Goal: Information Seeking & Learning: Learn about a topic

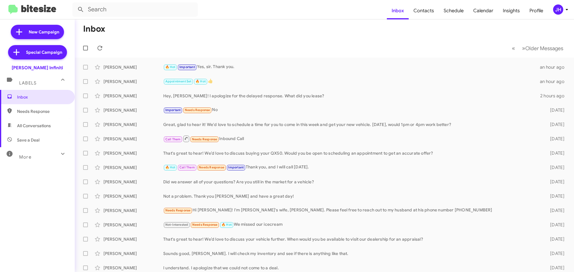
click at [556, 10] on div "JH" at bounding box center [558, 9] width 10 height 10
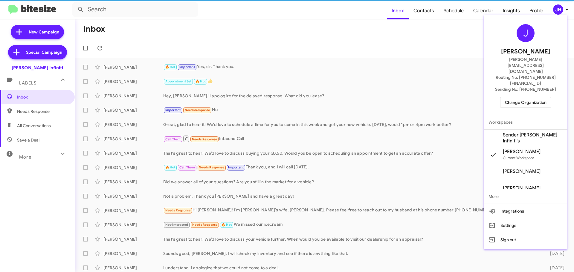
click at [538, 97] on span "Change Organization" at bounding box center [526, 102] width 42 height 10
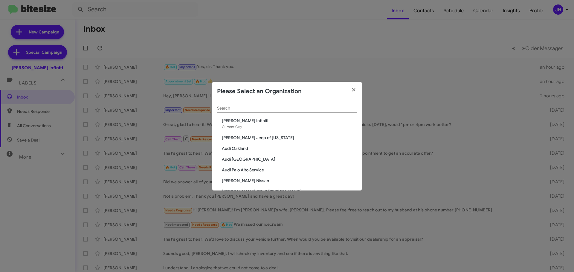
click at [237, 112] on div "Search" at bounding box center [287, 107] width 140 height 12
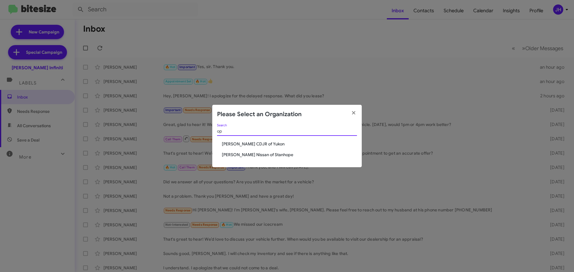
type input "o"
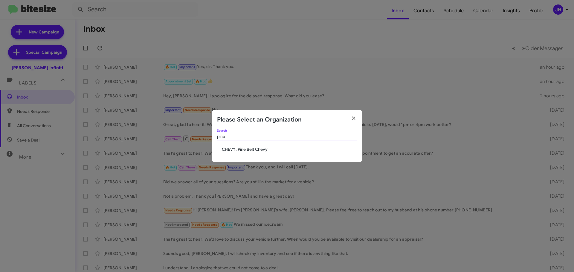
type input "pine"
click at [257, 149] on span "CHEVY: Pine Belt Chevy" at bounding box center [289, 149] width 135 height 6
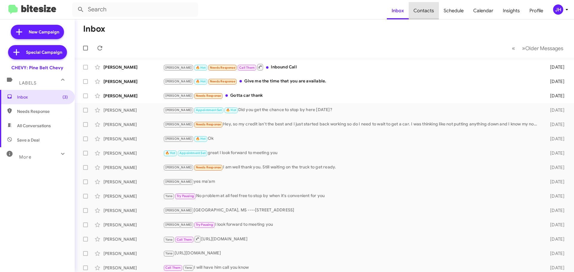
click at [428, 15] on span "Contacts" at bounding box center [423, 10] width 30 height 17
type input "in:groups"
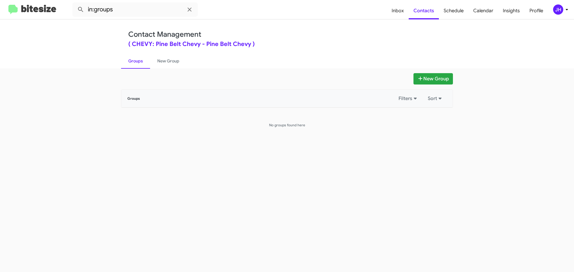
click at [557, 9] on div "JH" at bounding box center [558, 9] width 10 height 10
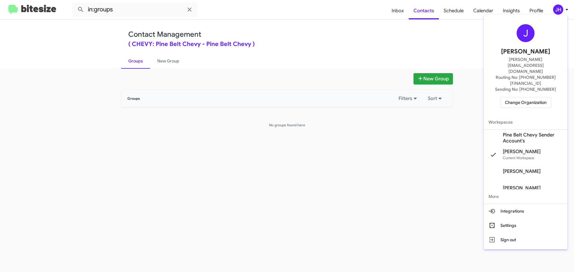
click at [505, 132] on span "Pine Belt Chevy Sender Account's" at bounding box center [533, 138] width 60 height 12
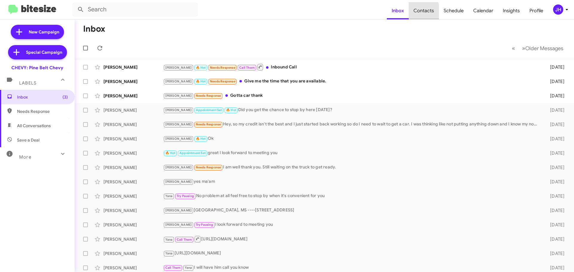
click at [420, 13] on span "Contacts" at bounding box center [423, 10] width 30 height 17
type input "in:groups"
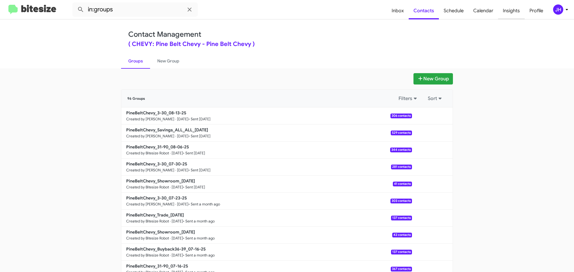
click at [504, 12] on span "Insights" at bounding box center [511, 10] width 27 height 17
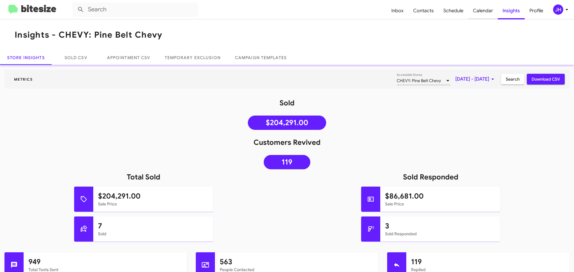
click at [485, 14] on span "Calendar" at bounding box center [483, 10] width 30 height 17
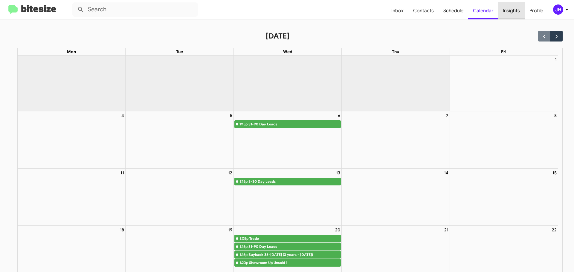
click at [512, 13] on span "Insights" at bounding box center [511, 10] width 27 height 17
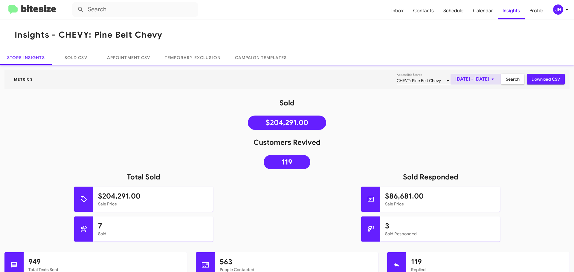
click at [475, 82] on span "[DATE] - [DATE]" at bounding box center [475, 79] width 41 height 11
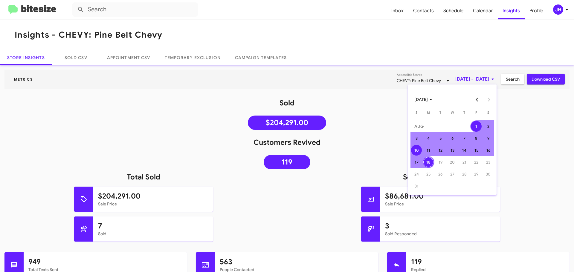
click at [419, 151] on div "10" at bounding box center [416, 150] width 11 height 11
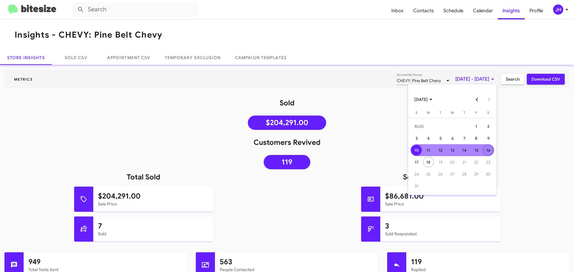
click at [493, 149] on div "16" at bounding box center [488, 150] width 11 height 11
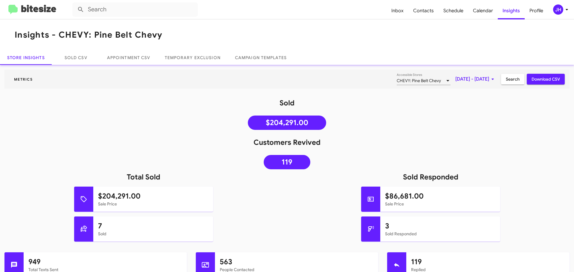
click at [508, 84] on span "Search" at bounding box center [513, 79] width 14 height 11
click at [543, 82] on span "Download CSV" at bounding box center [545, 79] width 28 height 11
click at [483, 81] on span "Aug 10, 2025 - Aug 16, 2025" at bounding box center [475, 79] width 41 height 11
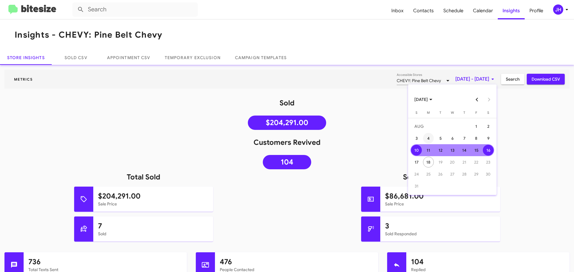
click at [425, 137] on div "4" at bounding box center [428, 138] width 11 height 11
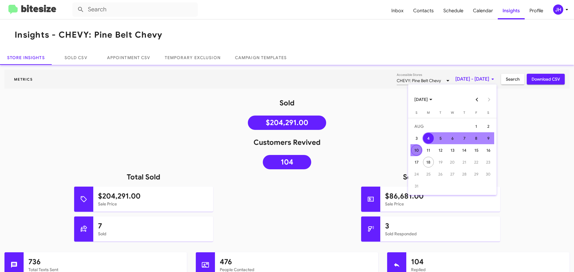
click at [414, 147] on div "10" at bounding box center [416, 150] width 11 height 11
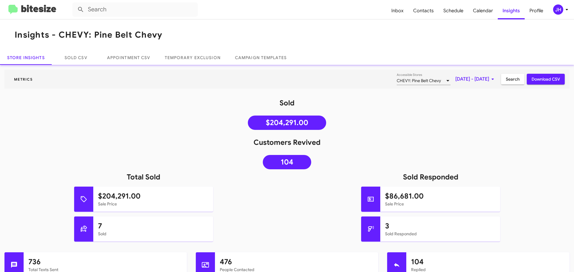
click at [509, 82] on span "Search" at bounding box center [513, 79] width 14 height 11
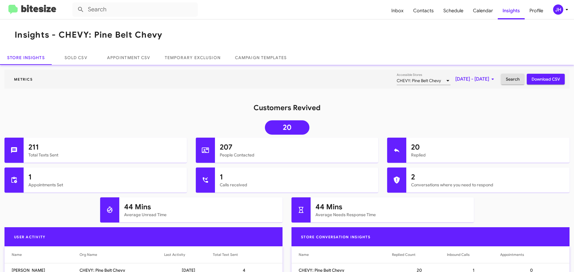
click at [539, 82] on span "Download CSV" at bounding box center [545, 79] width 28 height 11
click at [550, 8] on button "JH" at bounding box center [557, 9] width 19 height 10
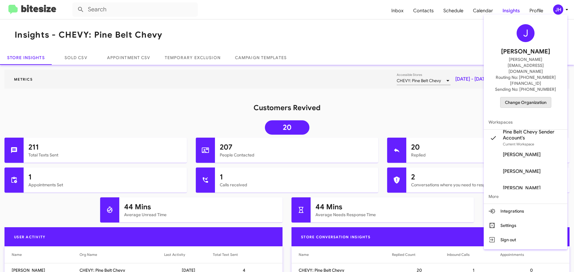
click at [534, 97] on span "Change Organization" at bounding box center [526, 102] width 42 height 10
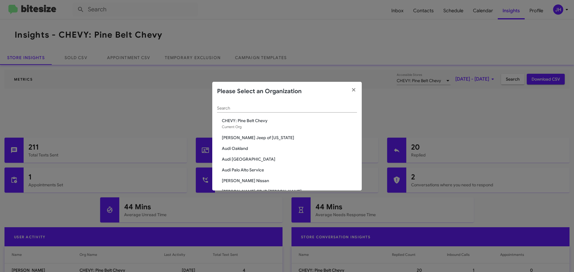
click at [250, 108] on input "Search" at bounding box center [287, 108] width 140 height 5
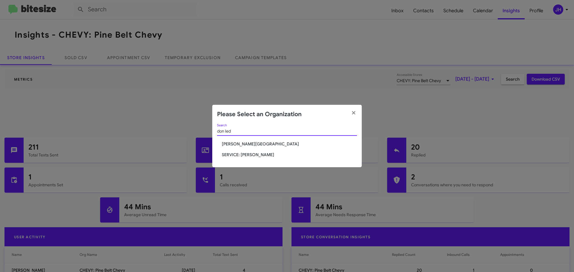
type input "don led"
click at [243, 144] on span "Don Ledford Auto Center" at bounding box center [289, 144] width 135 height 6
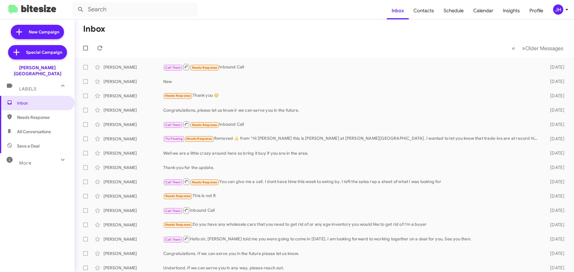
click at [555, 10] on div "JH" at bounding box center [558, 9] width 10 height 10
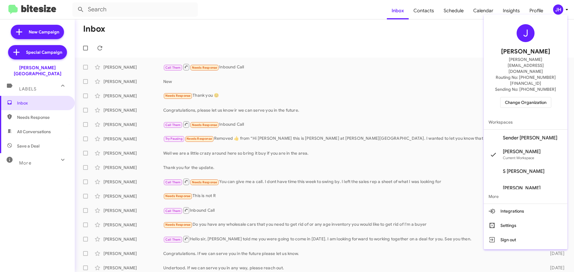
click at [520, 135] on span "Sender [PERSON_NAME]" at bounding box center [530, 138] width 54 height 6
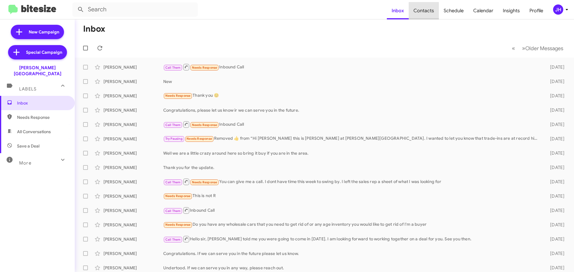
click at [430, 13] on span "Contacts" at bounding box center [423, 10] width 30 height 17
type input "in:groups"
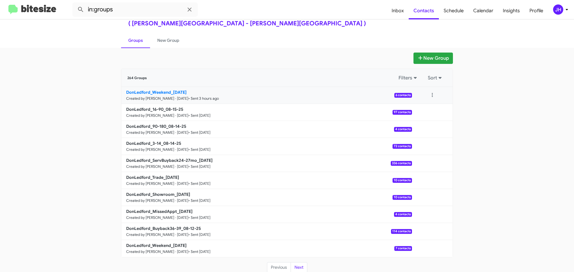
scroll to position [21, 0]
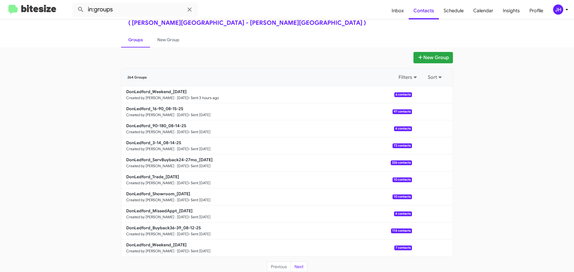
click at [561, 10] on div "JH" at bounding box center [558, 9] width 10 height 10
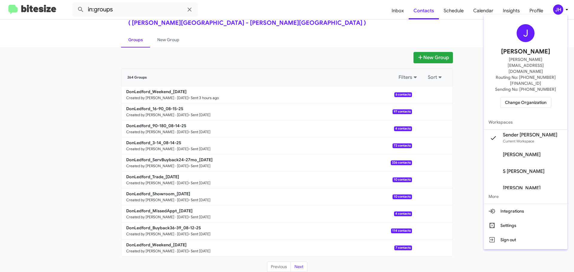
click at [533, 97] on span "Change Organization" at bounding box center [526, 102] width 42 height 10
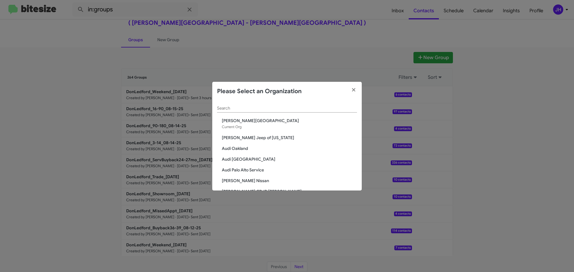
click at [245, 111] on input "Search" at bounding box center [287, 108] width 140 height 5
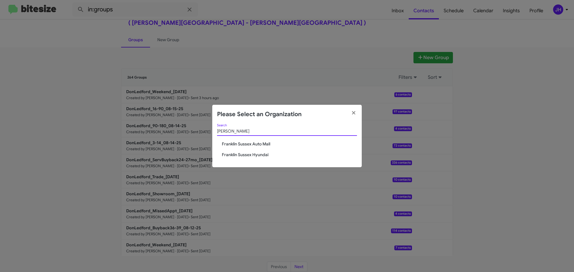
type input "frank"
click at [254, 144] on span "Franklin Sussex Auto Mall" at bounding box center [289, 144] width 135 height 6
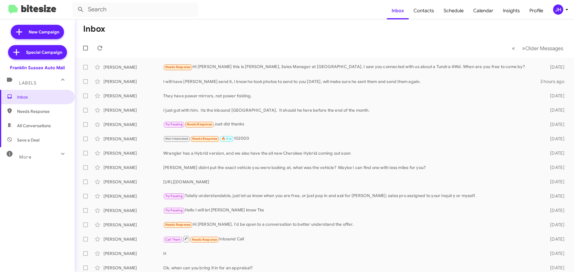
click at [562, 10] on div "JH" at bounding box center [558, 9] width 10 height 10
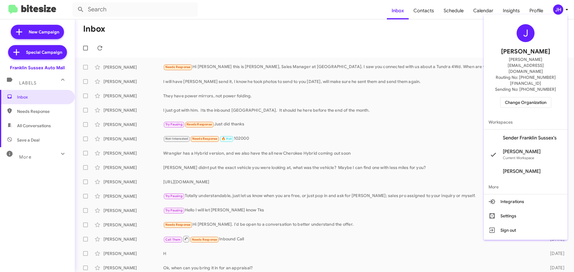
click at [527, 135] on span "Sender Franklin Sussex's" at bounding box center [530, 138] width 54 height 6
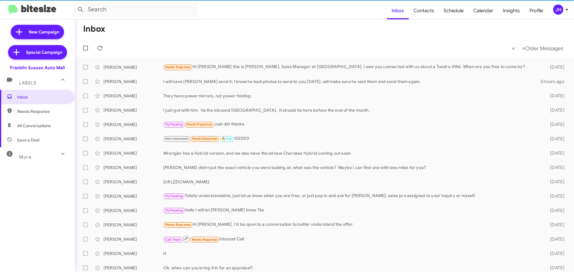
click at [425, 12] on span "Contacts" at bounding box center [423, 10] width 30 height 17
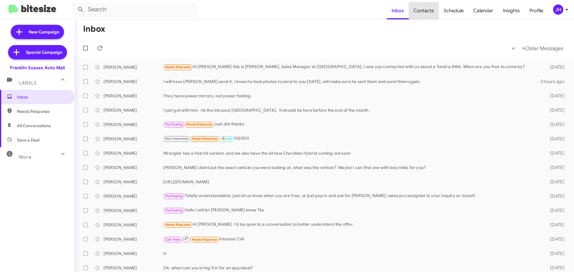
type input "in:groups"
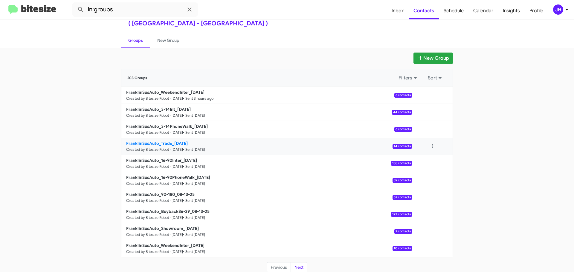
scroll to position [21, 0]
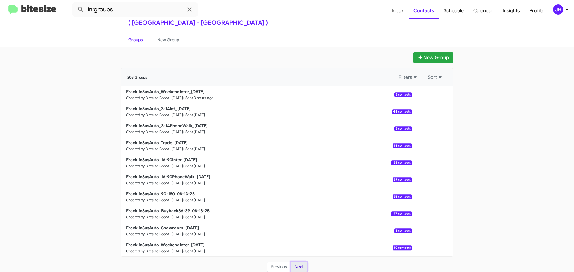
click at [302, 269] on button "Next" at bounding box center [298, 267] width 17 height 11
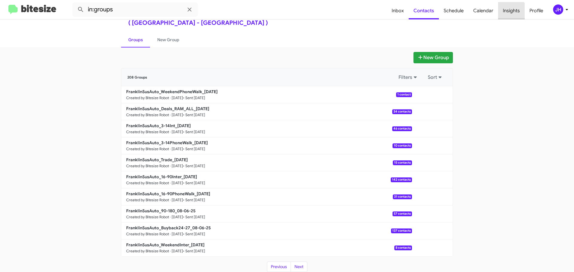
click at [507, 17] on span "Insights" at bounding box center [511, 10] width 27 height 17
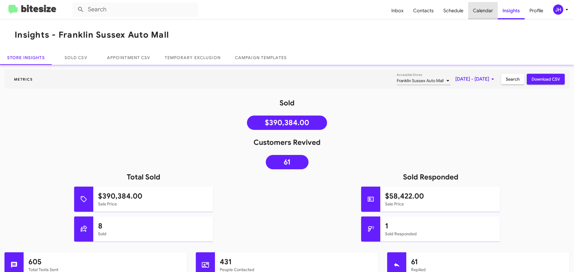
click at [487, 12] on span "Calendar" at bounding box center [483, 10] width 30 height 17
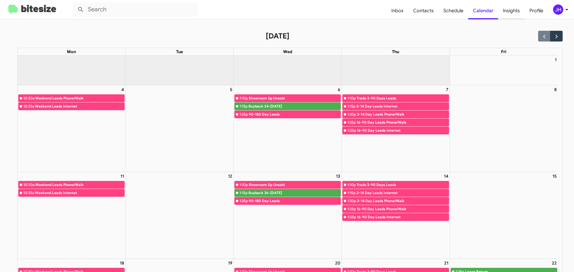
click at [505, 14] on span "Insights" at bounding box center [511, 10] width 27 height 17
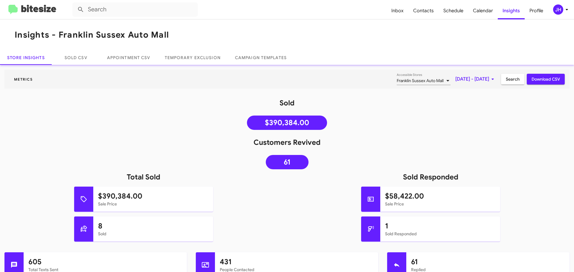
click at [479, 79] on span "[DATE] - [DATE]" at bounding box center [475, 79] width 41 height 11
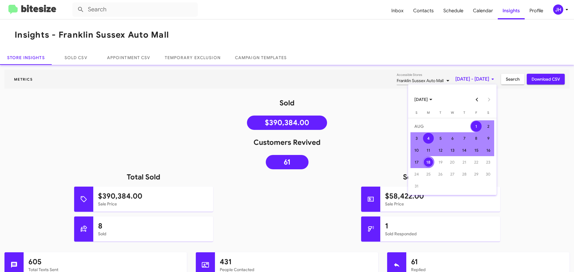
click at [429, 138] on div "4" at bounding box center [428, 138] width 11 height 11
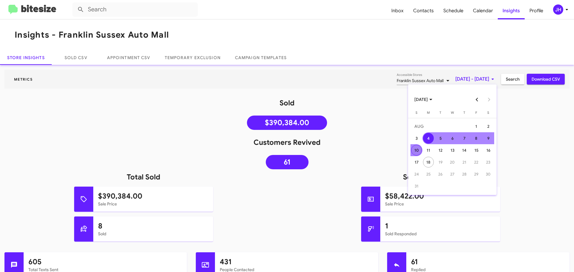
click at [419, 146] on div "10" at bounding box center [416, 150] width 11 height 11
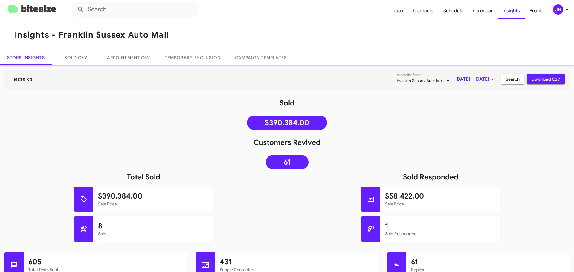
click at [538, 78] on span "Download CSV" at bounding box center [545, 79] width 28 height 11
click at [428, 16] on span "Contacts" at bounding box center [423, 10] width 30 height 17
type input "in:groups"
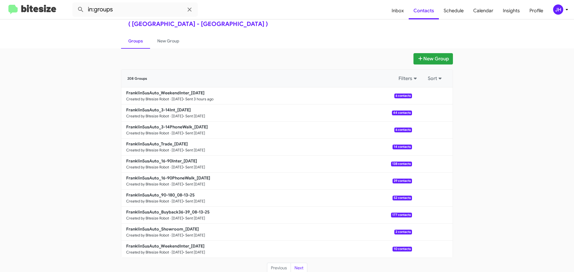
scroll to position [21, 0]
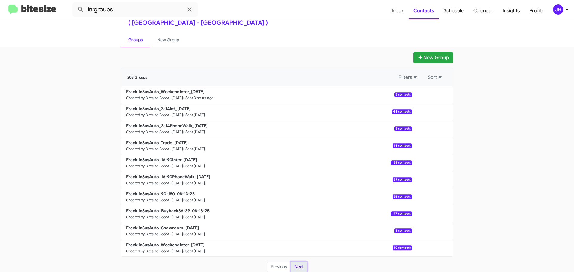
click at [300, 267] on button "Next" at bounding box center [298, 267] width 17 height 11
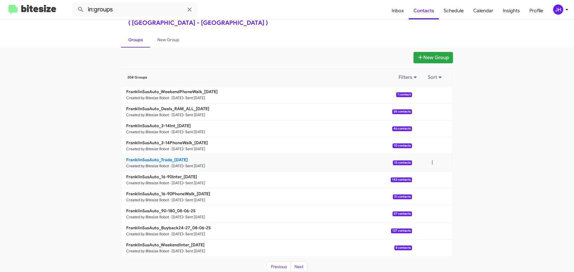
click at [292, 164] on link "FranklinSusAuto_Trade_[DATE] Created by Bitesize Robot · [DATE] • Sent [DATE] 1…" at bounding box center [266, 162] width 290 height 17
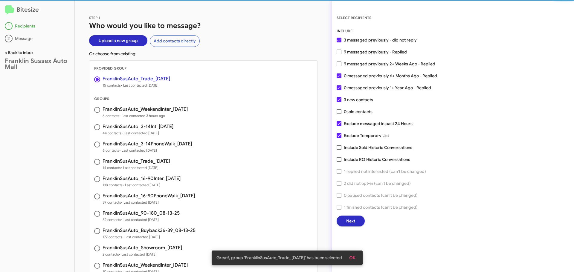
click at [29, 54] on link "< Back to inbox" at bounding box center [19, 52] width 29 height 5
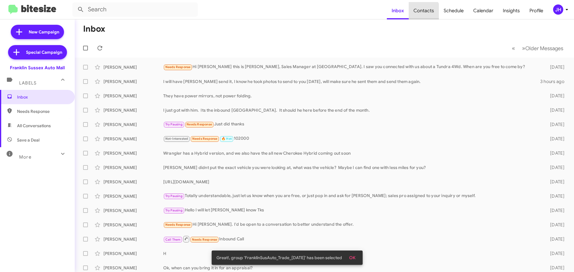
click at [422, 14] on span "Contacts" at bounding box center [423, 10] width 30 height 17
type input "in:groups"
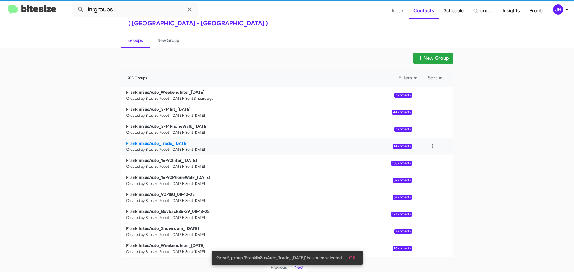
scroll to position [21, 0]
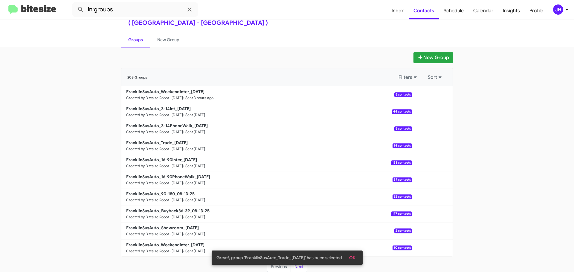
click at [358, 260] on button "OK" at bounding box center [352, 257] width 16 height 11
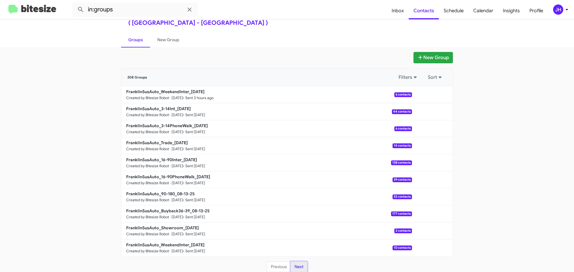
click at [304, 264] on button "Next" at bounding box center [298, 267] width 17 height 11
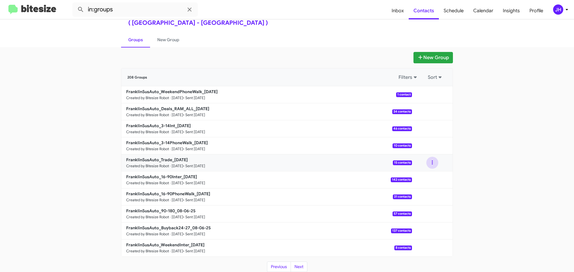
click at [435, 163] on button at bounding box center [432, 163] width 12 height 12
click at [493, 149] on app-groups "New Group 208 Groups Filters Sort FranklinSusAuto_WeekendPhoneWalk_08-11-25 Cre…" at bounding box center [287, 162] width 574 height 221
click at [90, 97] on app-groups "New Group 208 Groups Filters Sort FranklinSusAuto_WeekendPhoneWalk_08-11-25 Cre…" at bounding box center [287, 162] width 574 height 221
click at [398, 8] on span "Inbox" at bounding box center [398, 10] width 22 height 17
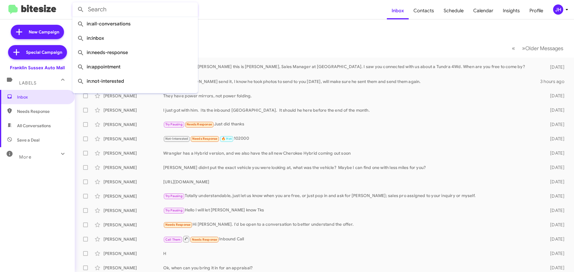
click at [115, 4] on input "text" at bounding box center [134, 9] width 125 height 14
paste input "8453214698"
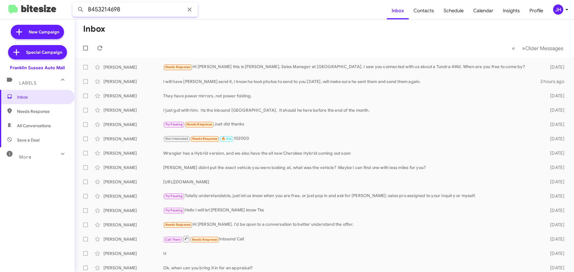
click at [75, 4] on button at bounding box center [81, 10] width 12 height 12
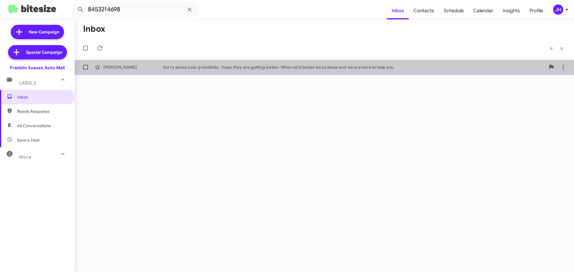
click at [154, 66] on div "Denise Cramer" at bounding box center [133, 67] width 60 height 6
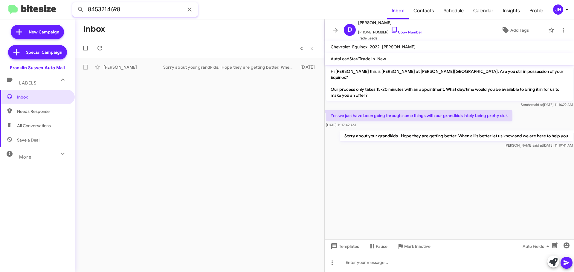
click at [140, 3] on input "8453214698" at bounding box center [134, 9] width 125 height 14
paste input "9732297482"
click at [75, 4] on button at bounding box center [81, 10] width 12 height 12
click at [153, 13] on input "9732297482" at bounding box center [134, 9] width 125 height 14
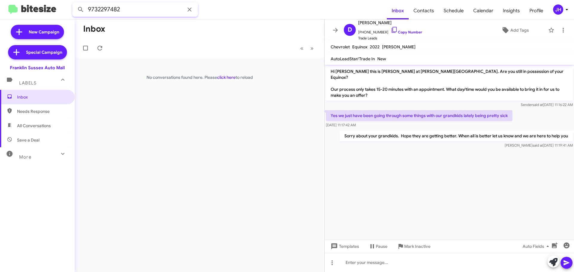
click at [153, 13] on input "9732297482" at bounding box center [134, 9] width 125 height 14
paste input "9408886"
click at [75, 4] on button at bounding box center [81, 10] width 12 height 12
click at [128, 13] on input "9739408886" at bounding box center [134, 9] width 125 height 14
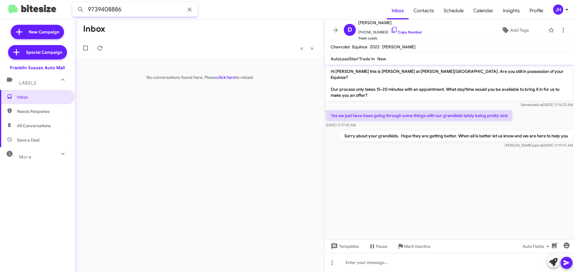
paste input "2966834"
click at [75, 4] on button at bounding box center [81, 10] width 12 height 12
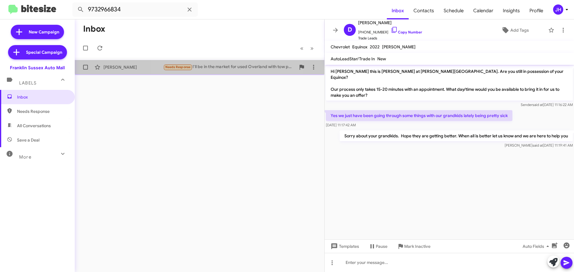
click at [211, 64] on div "Needs Response I'll be in the market for used Overland with tow package. Maybe …" at bounding box center [229, 67] width 132 height 7
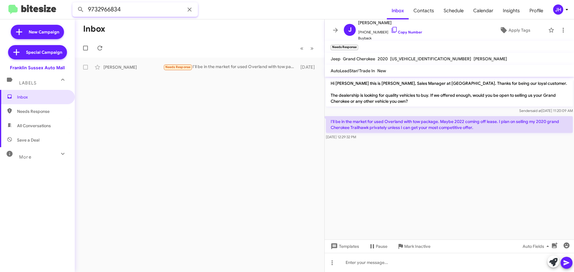
click at [137, 10] on input "9732966834" at bounding box center [134, 9] width 125 height 14
paste input "2015801670"
click at [75, 4] on button at bounding box center [81, 10] width 12 height 12
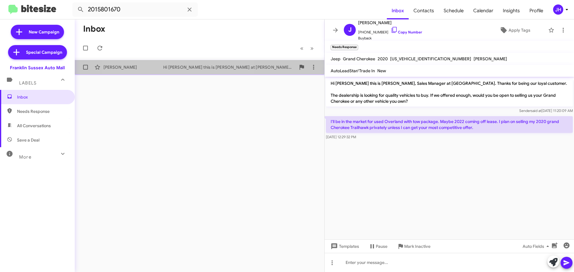
click at [175, 62] on div "Kaitlyn Sullivan Hi Kaitlyn this is Steve Rudnick at Franklin Sussex Auto Mall.…" at bounding box center [199, 67] width 240 height 12
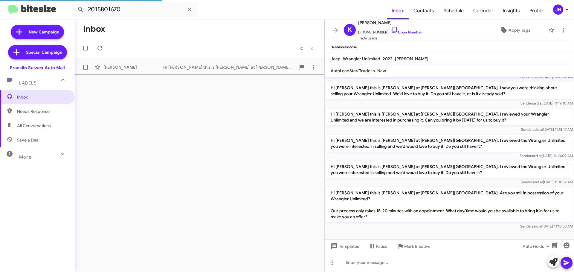
scroll to position [121, 0]
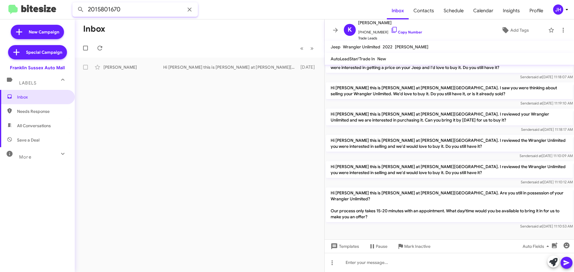
click at [139, 13] on input "2015801670" at bounding box center [134, 9] width 125 height 14
paste input "9736007404"
click at [75, 4] on button at bounding box center [81, 10] width 12 height 12
click at [199, 70] on div "Try Pausing I will be here. The only change from that schedule is Monday they w…" at bounding box center [229, 67] width 132 height 7
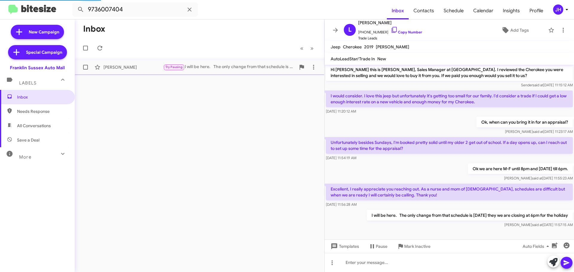
scroll to position [14, 0]
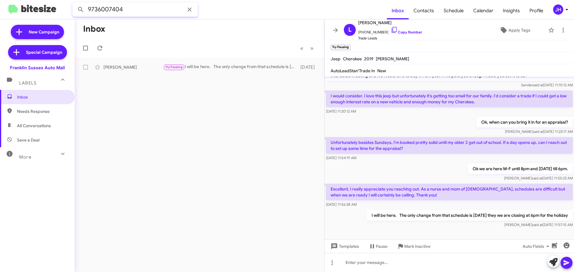
click at [138, 8] on input "9736007404" at bounding box center [134, 9] width 125 height 14
paste input "145828008"
click at [75, 4] on button at bounding box center [81, 10] width 12 height 12
click at [159, 67] on div "Maddie Gambino" at bounding box center [133, 67] width 60 height 6
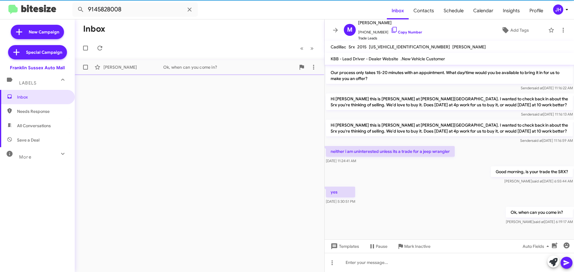
scroll to position [63, 0]
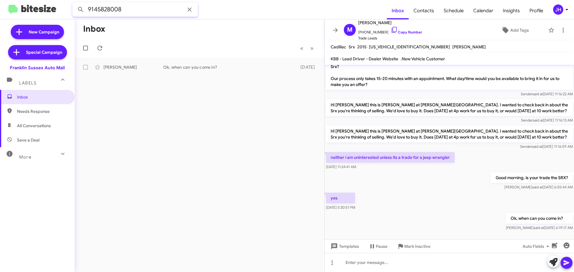
click at [142, 12] on input "9145828008" at bounding box center [134, 9] width 125 height 14
paste input "737251211"
click at [75, 4] on button at bounding box center [81, 10] width 12 height 12
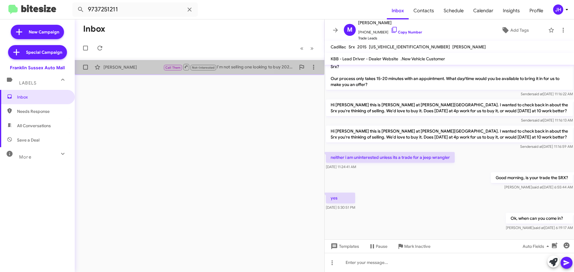
click at [147, 69] on div "Michael Dorota" at bounding box center [133, 67] width 60 height 6
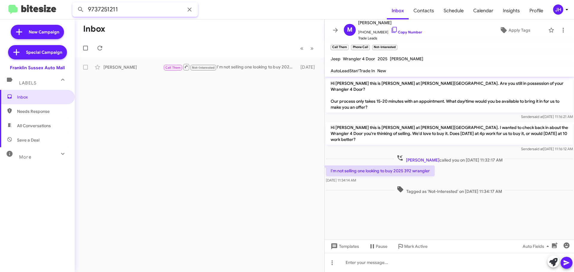
click at [139, 13] on input "9737251211" at bounding box center [134, 9] width 125 height 14
paste input "3154898768"
click at [75, 4] on button at bounding box center [81, 10] width 12 height 12
click at [134, 9] on input "3154898768" at bounding box center [134, 9] width 125 height 14
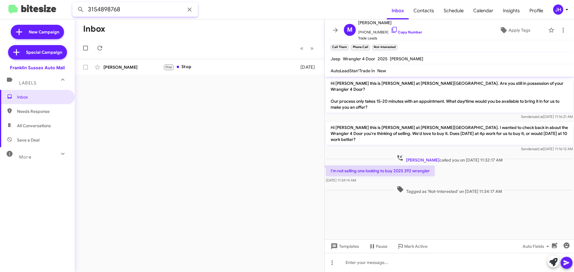
click at [134, 9] on input "3154898768" at bounding box center [134, 9] width 125 height 14
paste input "2016663335"
click at [75, 4] on button at bounding box center [81, 10] width 12 height 12
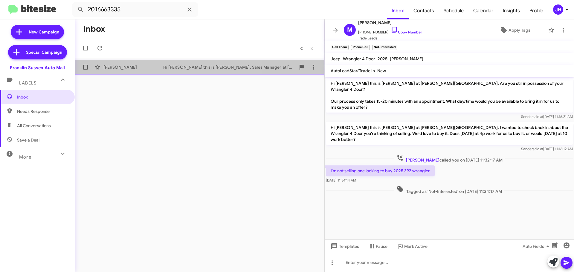
click at [179, 71] on div "Oscar C Hi Oscar this is Steve Rudnick, Sales Manager at Franklin Sussex Auto M…" at bounding box center [199, 67] width 240 height 12
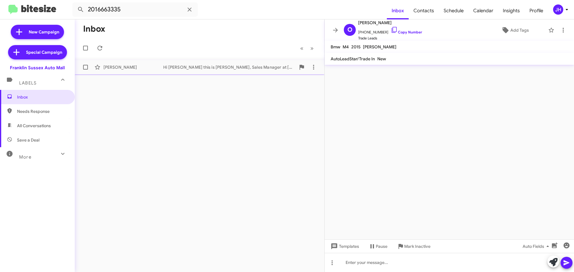
click at [207, 69] on div "Hi Oscar this is Steve Rudnick, Sales Manager at Franklin Sussex Auto Mall. I r…" at bounding box center [229, 67] width 132 height 6
click at [124, 10] on input "2016663335" at bounding box center [134, 9] width 125 height 14
paste input "845986050"
type input "8459860505"
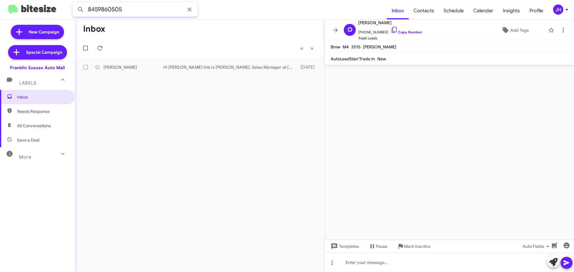
click at [75, 4] on button at bounding box center [81, 10] width 12 height 12
click at [34, 99] on span "Inbox" at bounding box center [42, 97] width 51 height 6
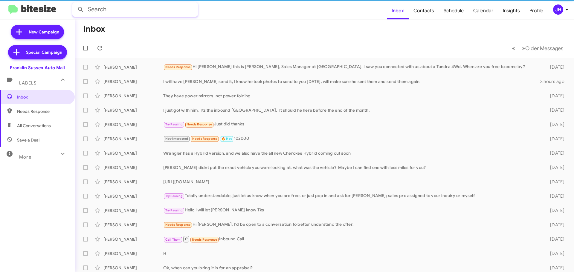
click at [144, 10] on input "text" at bounding box center [134, 9] width 125 height 14
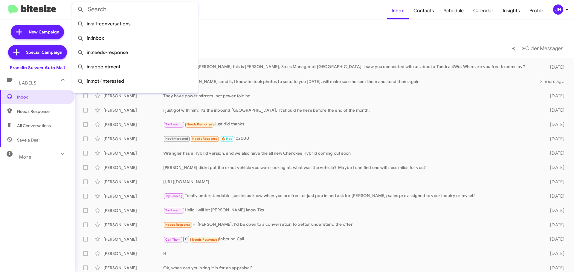
paste input "8459860505"
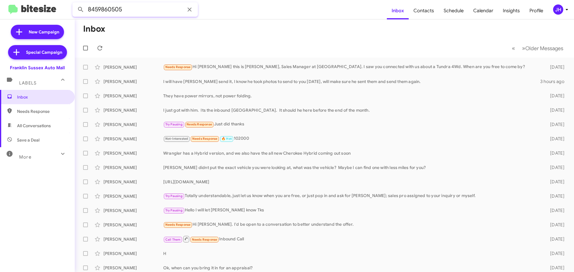
click at [75, 4] on button at bounding box center [81, 10] width 12 height 12
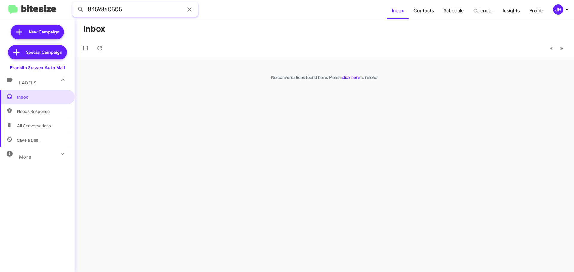
click at [153, 13] on input "8459860505" at bounding box center [134, 9] width 125 height 14
paste input "8000480"
click at [75, 4] on button at bounding box center [81, 10] width 12 height 12
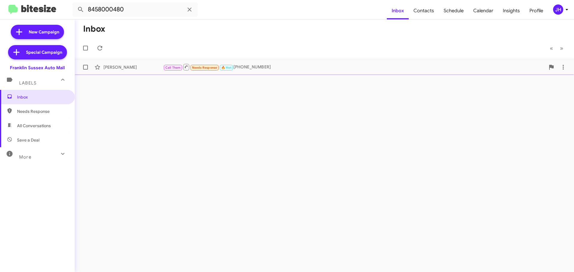
click at [256, 68] on div "Call Them Needs Response 🔥 Hot 845-800-0480" at bounding box center [354, 66] width 382 height 7
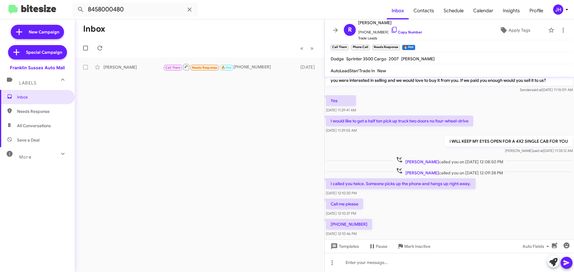
scroll to position [21, 0]
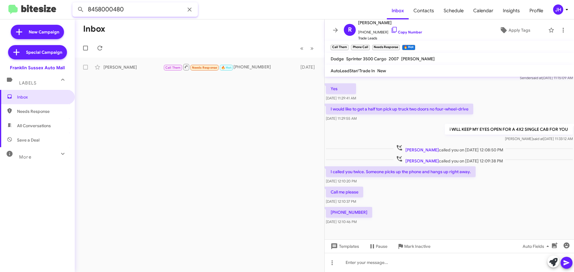
click at [153, 15] on input "8458000480" at bounding box center [134, 9] width 125 height 14
click at [148, 8] on input "8458000480" at bounding box center [134, 9] width 125 height 14
paste input "2184800736"
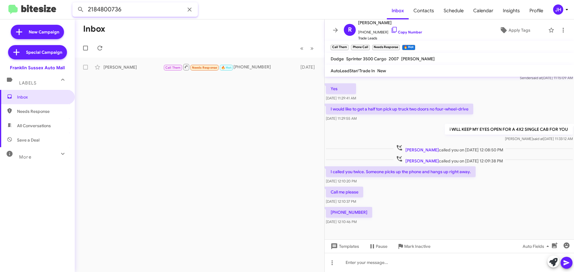
click at [75, 4] on button at bounding box center [81, 10] width 12 height 12
click at [165, 68] on div "Hi Scott this is Steve Rudnick at Franklin Sussex Auto Mall. Are you still in p…" at bounding box center [229, 67] width 132 height 6
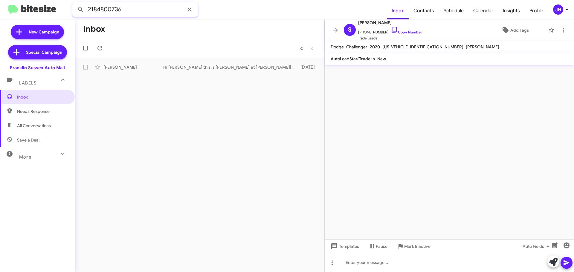
click at [138, 6] on input "2184800736" at bounding box center [134, 9] width 125 height 14
click at [139, 6] on input "2184800736" at bounding box center [134, 9] width 125 height 14
paste input "9732718204"
click at [75, 4] on button at bounding box center [81, 10] width 12 height 12
click at [150, 65] on div "Tammy Valero" at bounding box center [133, 67] width 60 height 6
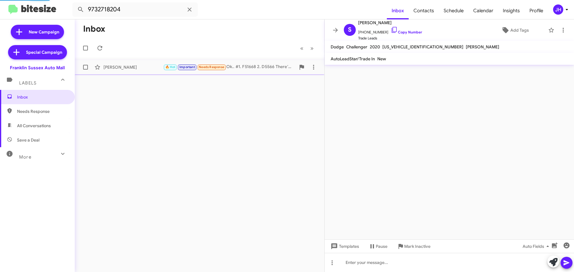
scroll to position [119, 0]
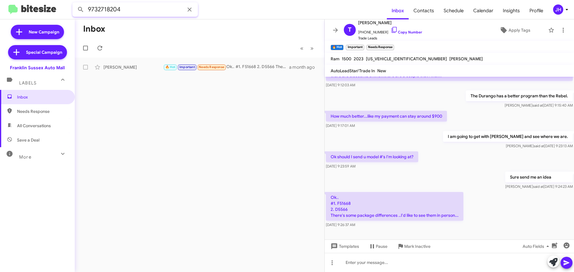
click at [142, 12] on input "9732718204" at bounding box center [134, 9] width 125 height 14
paste input "7189912640"
click at [75, 4] on button at bounding box center [81, 10] width 12 height 12
click at [119, 4] on input "7189912640" at bounding box center [134, 9] width 125 height 14
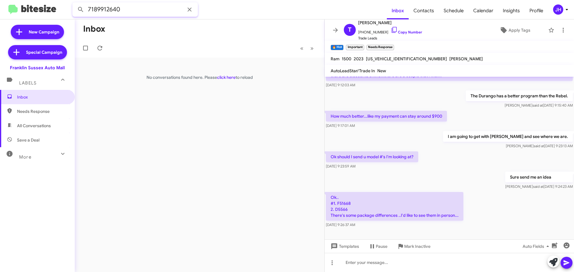
click at [119, 4] on input "7189912640" at bounding box center [134, 9] width 125 height 14
paste input "6463238082"
click at [75, 4] on button at bounding box center [81, 10] width 12 height 12
click at [154, 11] on input "6463238082" at bounding box center [134, 9] width 125 height 14
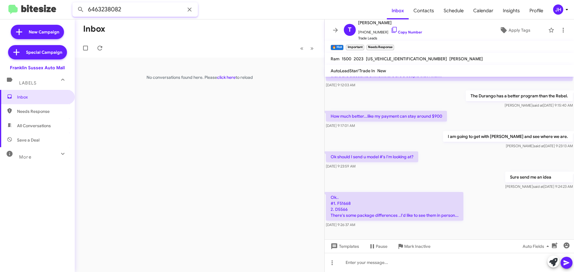
paste input "9737274397"
type input "9737274397"
click at [75, 4] on button at bounding box center [81, 10] width 12 height 12
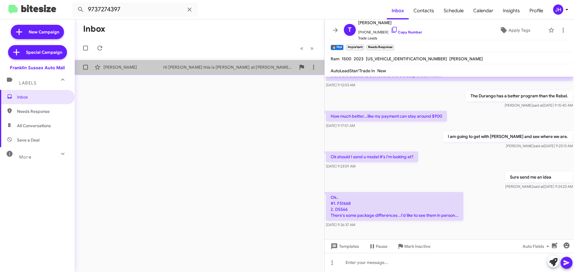
click at [174, 72] on div "William Ippolito Hi William this is Steve Rudnick at Franklin Sussex Auto Mall.…" at bounding box center [199, 67] width 240 height 12
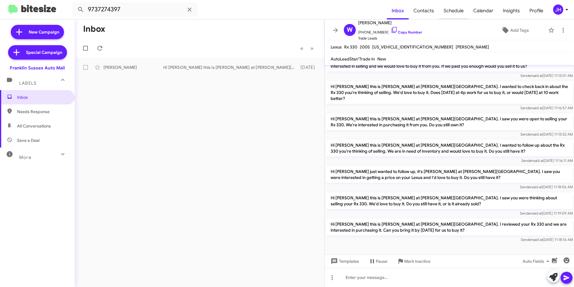
scroll to position [5, 0]
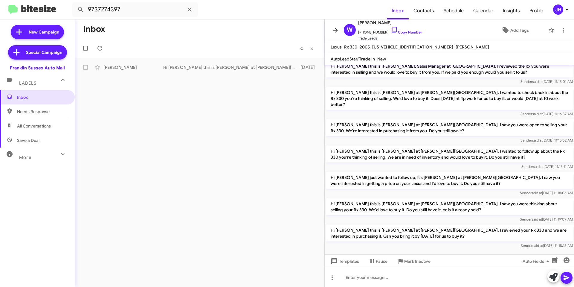
click at [334, 27] on icon at bounding box center [335, 30] width 7 height 7
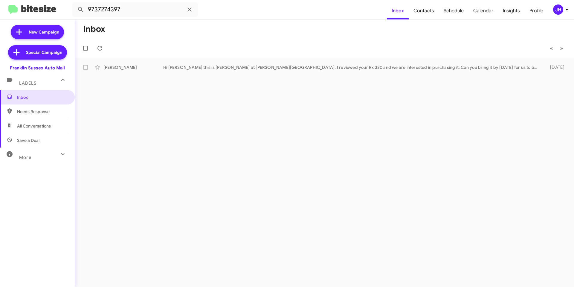
click at [560, 15] on mat-toolbar "9737274397 Inbox Contacts Schedule Calendar Insights Profile JH" at bounding box center [287, 9] width 574 height 19
click at [565, 8] on icon at bounding box center [566, 9] width 7 height 7
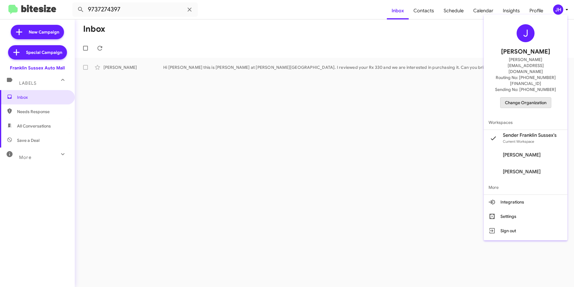
click at [535, 97] on span "Change Organization" at bounding box center [526, 102] width 42 height 10
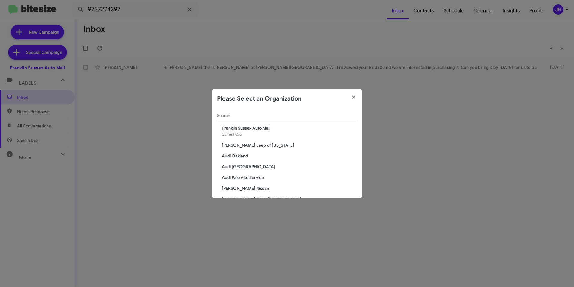
click at [239, 113] on div "Search" at bounding box center [287, 114] width 140 height 12
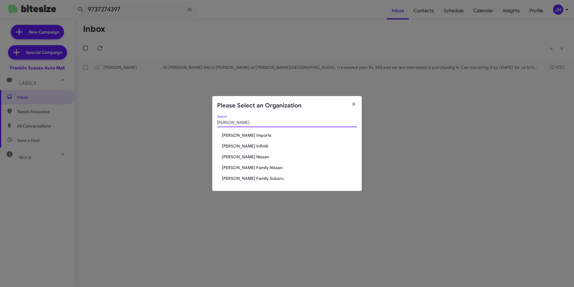
type input "hicks"
click at [240, 181] on span "Hicks Family Subaru" at bounding box center [289, 178] width 135 height 6
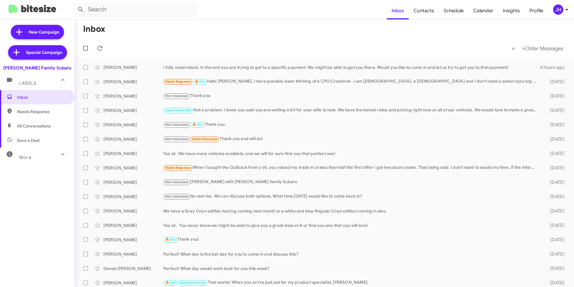
click at [554, 6] on div "JH" at bounding box center [558, 9] width 10 height 10
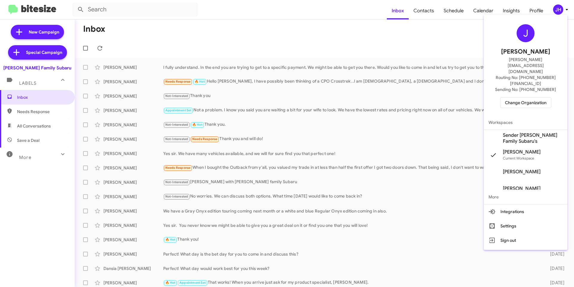
click at [521, 132] on span "Sender Hicks Family Subaru's" at bounding box center [533, 138] width 60 height 12
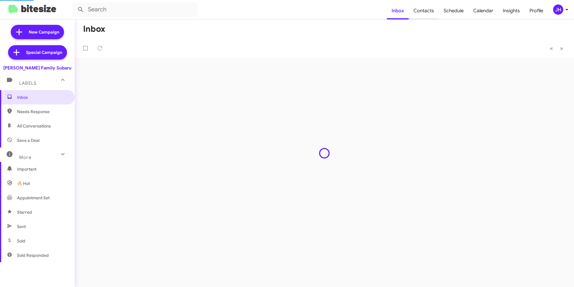
click at [430, 11] on span "Contacts" at bounding box center [423, 10] width 30 height 17
type input "in:groups"
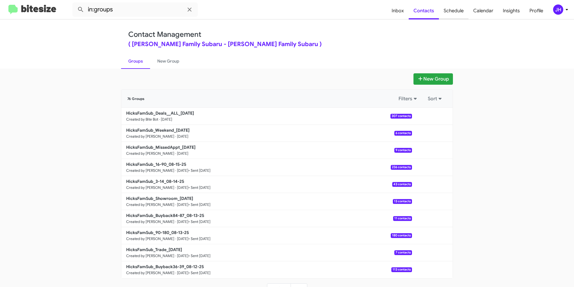
click at [452, 10] on span "Schedule" at bounding box center [454, 10] width 30 height 17
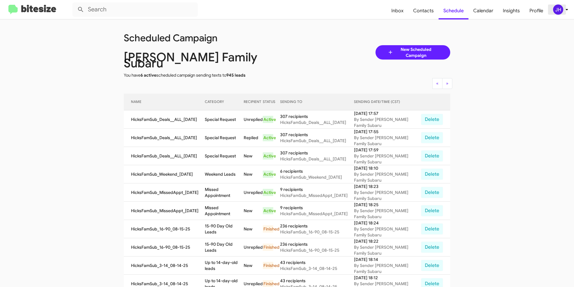
click at [557, 12] on div "JH" at bounding box center [558, 9] width 10 height 10
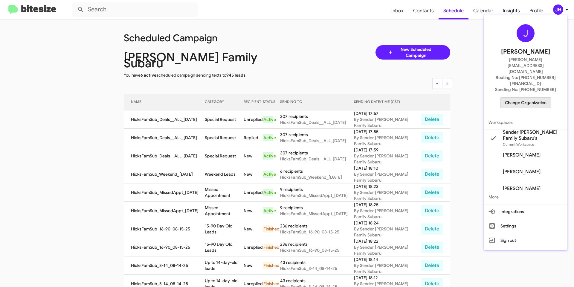
click at [523, 97] on span "Change Organization" at bounding box center [526, 102] width 42 height 10
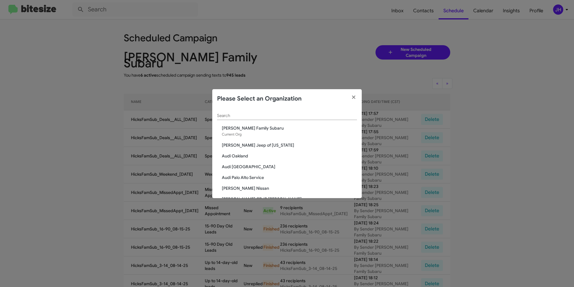
click at [246, 116] on input "Search" at bounding box center [287, 115] width 140 height 5
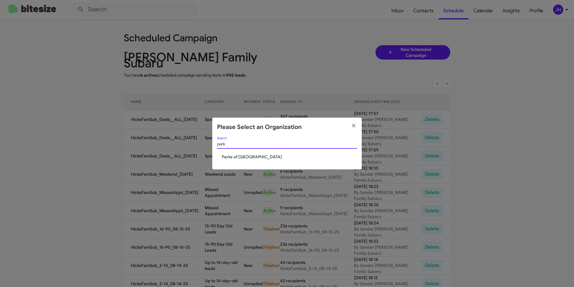
type input "park"
click at [236, 154] on span "Parks of [GEOGRAPHIC_DATA]" at bounding box center [289, 157] width 135 height 6
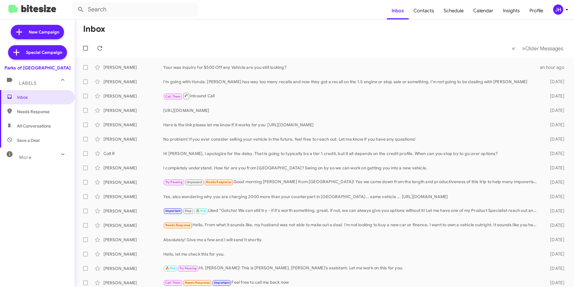
click at [561, 11] on div "JH" at bounding box center [558, 9] width 10 height 10
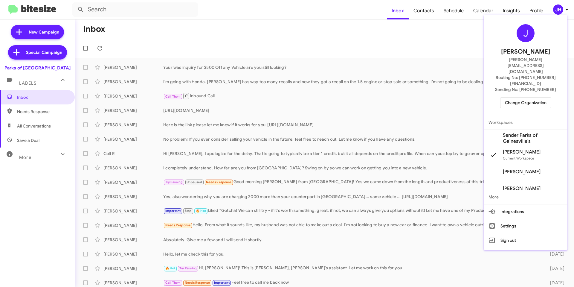
click at [518, 132] on span "Sender Parks of Gainesville's" at bounding box center [533, 138] width 60 height 12
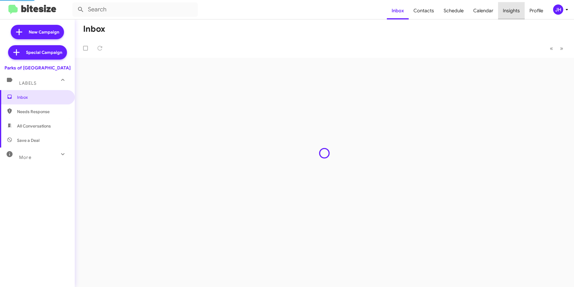
click at [514, 13] on span "Insights" at bounding box center [511, 10] width 27 height 17
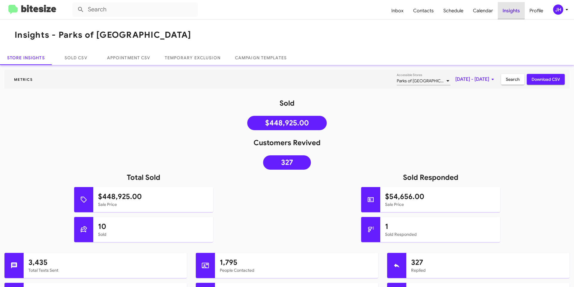
click at [505, 10] on span "Insights" at bounding box center [511, 10] width 27 height 17
click at [87, 57] on link "Sold CSV" at bounding box center [76, 57] width 48 height 14
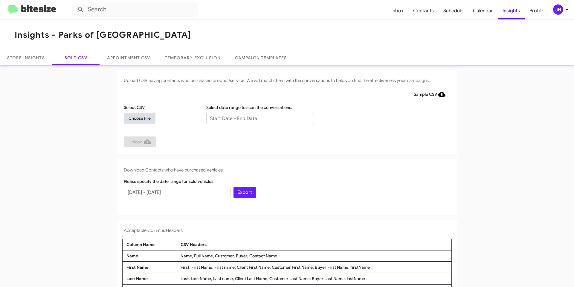
click at [149, 120] on span "Choose File" at bounding box center [139, 118] width 22 height 11
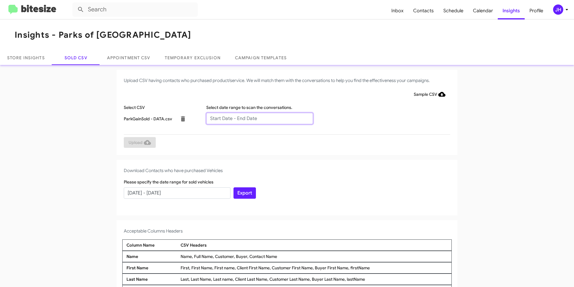
click at [215, 121] on input "text" at bounding box center [259, 118] width 107 height 11
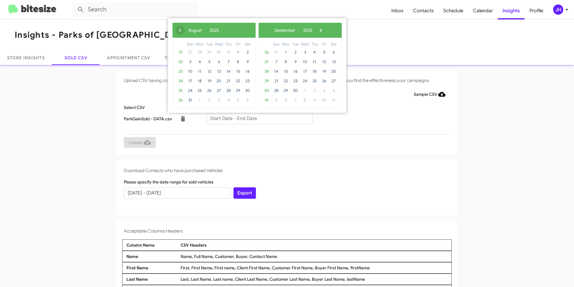
click at [176, 32] on span "‹" at bounding box center [179, 30] width 9 height 9
click at [236, 73] on span "18" at bounding box center [238, 72] width 10 height 10
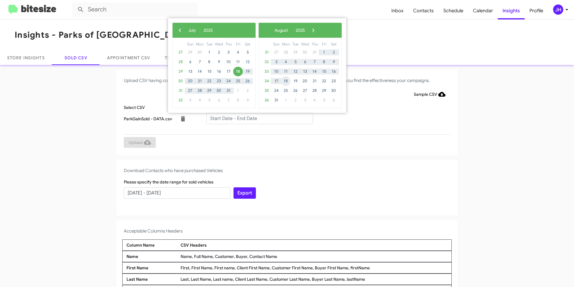
click at [288, 79] on span "18" at bounding box center [286, 81] width 10 height 10
type input "07/18/2025 - 08/18/2025"
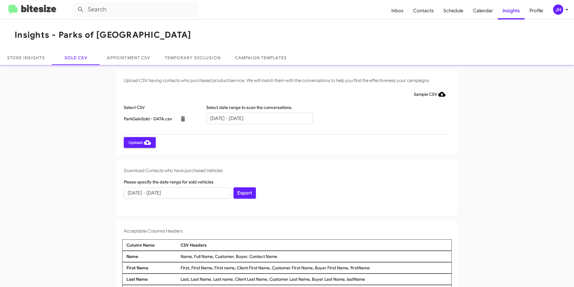
click at [133, 140] on span "Upload" at bounding box center [139, 142] width 22 height 11
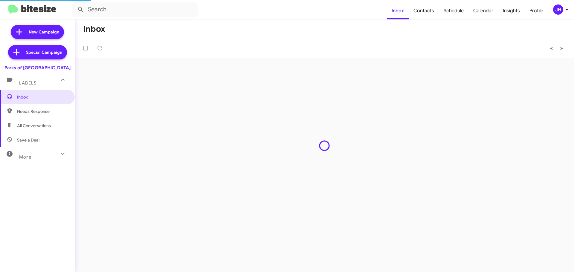
click at [38, 154] on div "More" at bounding box center [31, 154] width 53 height 11
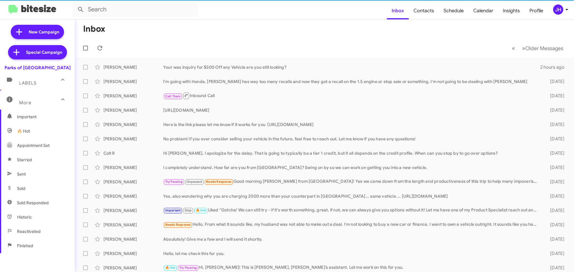
scroll to position [60, 0]
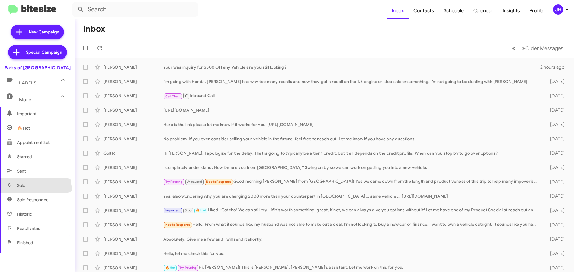
click at [30, 191] on span "Sold" at bounding box center [37, 185] width 75 height 14
type input "in:sold"
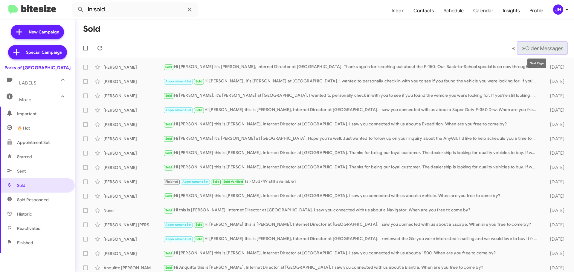
click at [525, 48] on span "Older Messages" at bounding box center [544, 48] width 38 height 7
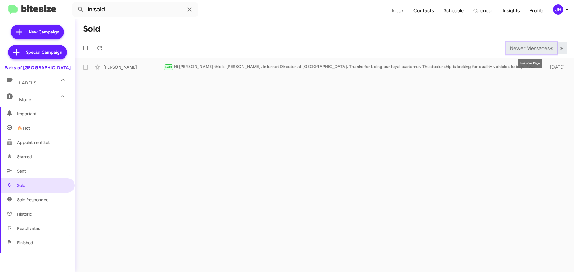
click at [510, 46] on span "Newer Messages" at bounding box center [529, 48] width 40 height 7
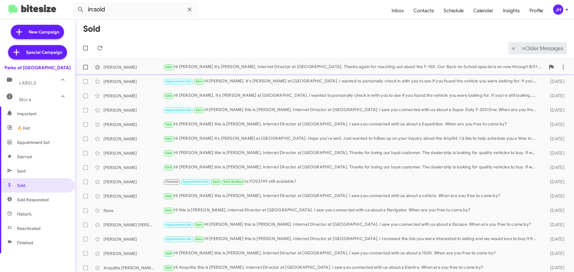
click at [259, 73] on div "[PERSON_NAME] Sold Hi [PERSON_NAME] it's [PERSON_NAME], Internet Director at [G…" at bounding box center [323, 67] width 489 height 12
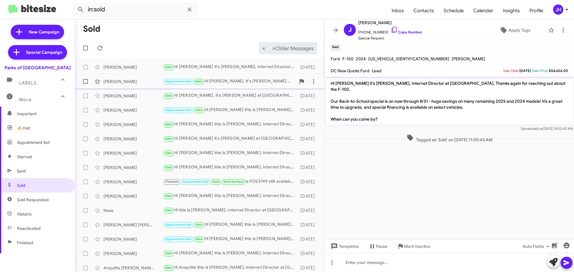
click at [250, 83] on div "Appointment Set Sold Hi [PERSON_NAME], it's [PERSON_NAME] at [GEOGRAPHIC_DATA].…" at bounding box center [229, 81] width 132 height 7
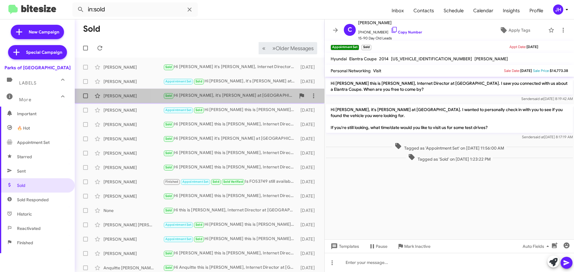
click at [242, 94] on div "Sold Hi [PERSON_NAME], it's [PERSON_NAME] at [GEOGRAPHIC_DATA]. I wanted to per…" at bounding box center [229, 95] width 132 height 7
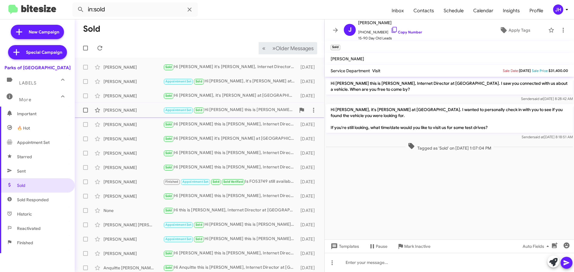
click at [235, 108] on div "Appointment Set Sold Hi [PERSON_NAME] this is [PERSON_NAME], Internet Director …" at bounding box center [229, 110] width 132 height 7
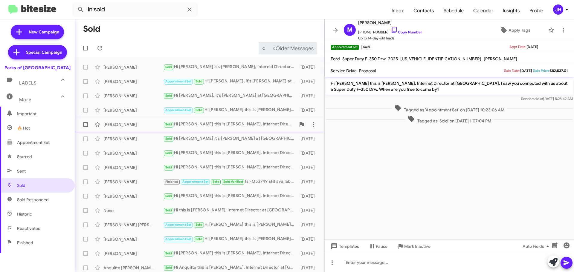
click at [231, 122] on div "Sold Hi [PERSON_NAME] this is [PERSON_NAME], Internet Director at [GEOGRAPHIC_D…" at bounding box center [229, 124] width 132 height 7
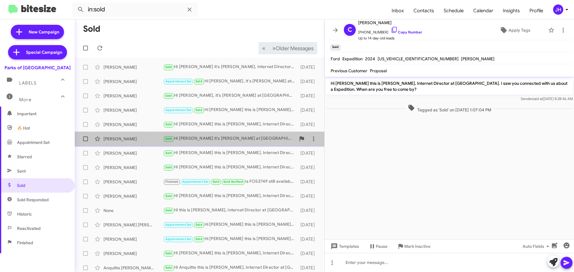
click at [230, 138] on div "Sold Hi [PERSON_NAME] it's [PERSON_NAME] at [GEOGRAPHIC_DATA]. Hope you're well…" at bounding box center [229, 138] width 132 height 7
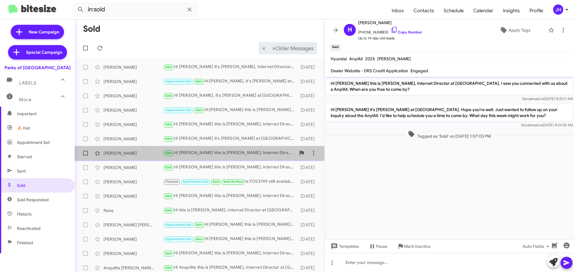
click at [215, 150] on div "Sold Hi [PERSON_NAME] this is [PERSON_NAME], Internet Director at [GEOGRAPHIC_D…" at bounding box center [229, 153] width 132 height 7
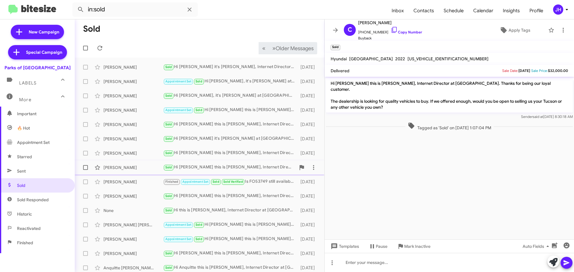
click at [197, 169] on div "Sold Hi [PERSON_NAME] this is [PERSON_NAME], Internet Director at [GEOGRAPHIC_D…" at bounding box center [229, 167] width 132 height 7
click at [135, 180] on div "[PERSON_NAME]" at bounding box center [133, 182] width 60 height 6
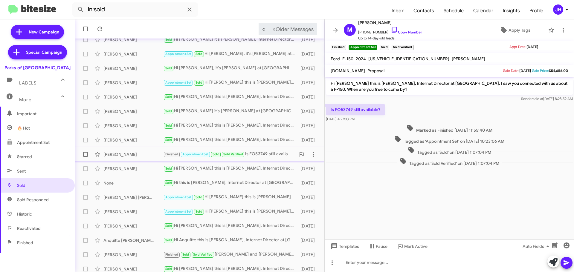
scroll to position [30, 0]
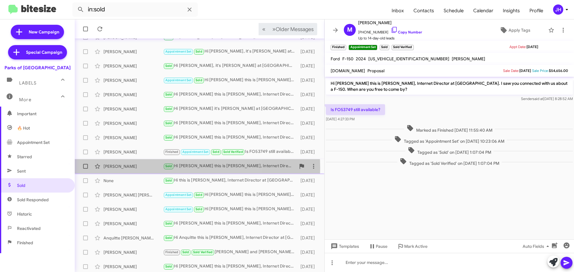
click at [139, 168] on div "[PERSON_NAME]" at bounding box center [133, 166] width 60 height 6
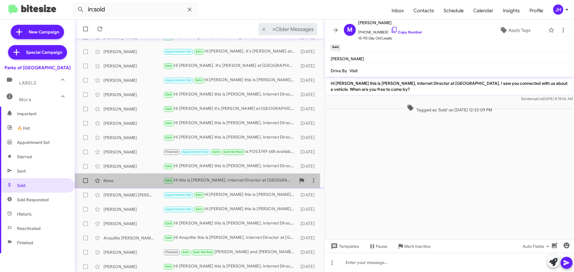
click at [137, 180] on div "None" at bounding box center [133, 181] width 60 height 6
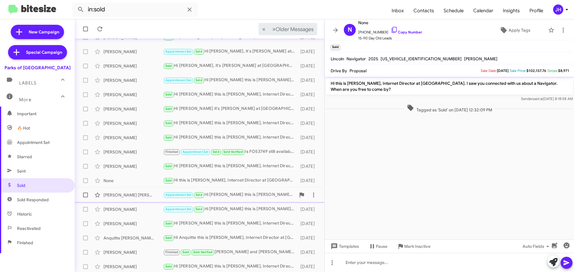
click at [137, 192] on div "[PERSON_NAME] [PERSON_NAME] Appointment Set Sold Hi [PERSON_NAME] this is [PERS…" at bounding box center [199, 195] width 240 height 12
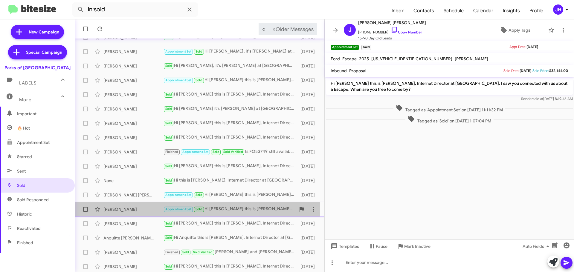
click at [138, 206] on div "[PERSON_NAME] Appointment Set Sold Hi [PERSON_NAME] this is [PERSON_NAME], Inte…" at bounding box center [199, 209] width 240 height 12
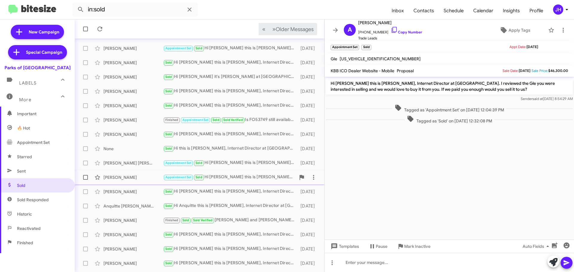
scroll to position [75, 0]
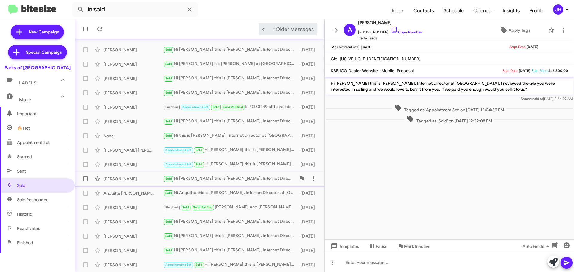
click at [137, 182] on div "[PERSON_NAME] Sold Hi [PERSON_NAME] this is [PERSON_NAME], Internet Director at…" at bounding box center [199, 179] width 240 height 12
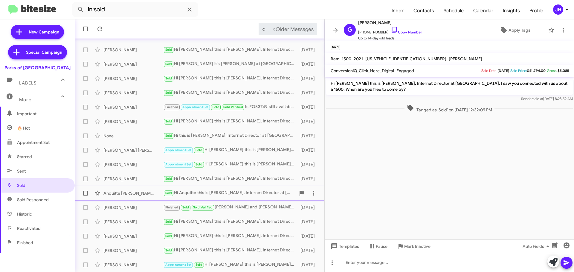
click at [137, 196] on div "Anquitte [PERSON_NAME] Sold Hi Anquitte this is [PERSON_NAME], Internet Directo…" at bounding box center [199, 193] width 240 height 12
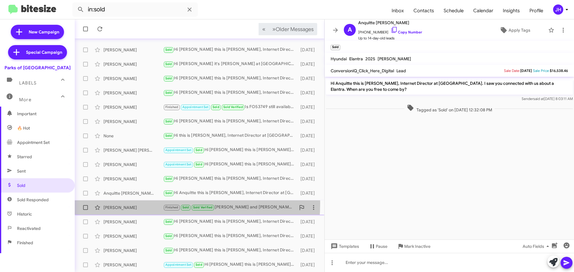
click at [136, 203] on div "[PERSON_NAME] Finished Sold Sold Verified [PERSON_NAME] and [PERSON_NAME] were …" at bounding box center [199, 208] width 240 height 12
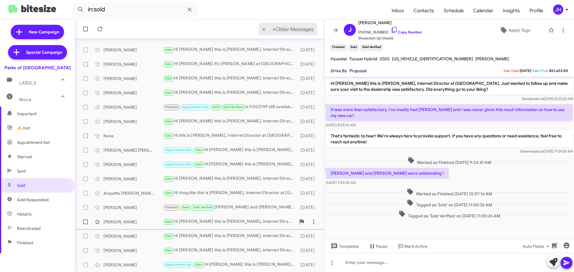
click at [137, 218] on div "[PERSON_NAME] Sold Hi [PERSON_NAME] this is [PERSON_NAME], Internet Director at…" at bounding box center [199, 222] width 240 height 12
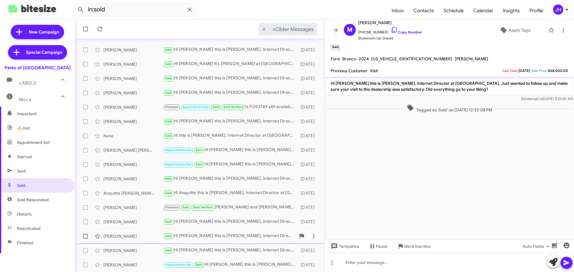
click at [139, 232] on div "[PERSON_NAME] Sold Hi [PERSON_NAME] this is [PERSON_NAME], Internet Director at…" at bounding box center [199, 236] width 240 height 12
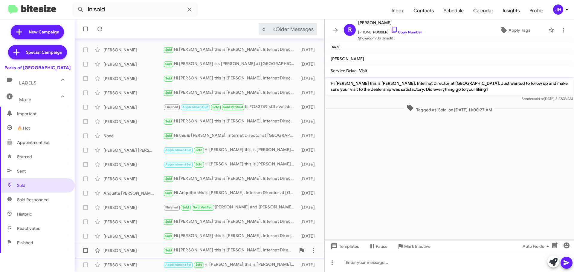
click at [142, 247] on div "[PERSON_NAME] Sold Hi [PERSON_NAME] this is [PERSON_NAME], Internet Director at…" at bounding box center [199, 251] width 240 height 12
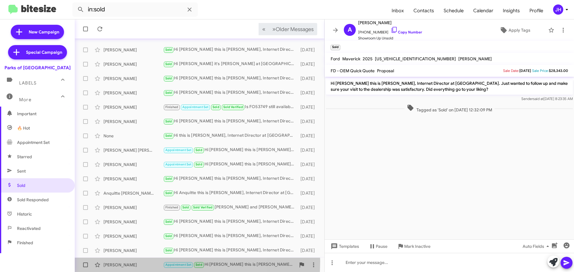
click at [141, 261] on div "[PERSON_NAME] Appointment Set Sold Hi [PERSON_NAME] this is [PERSON_NAME], Inte…" at bounding box center [199, 265] width 240 height 12
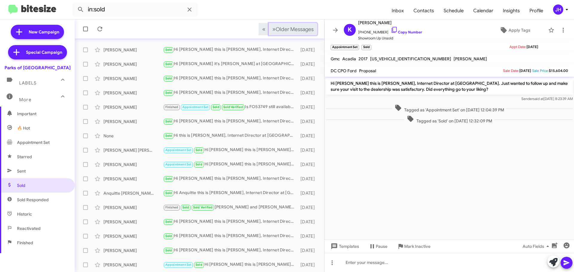
click at [285, 33] on button "» Next Older Messages" at bounding box center [293, 29] width 48 height 12
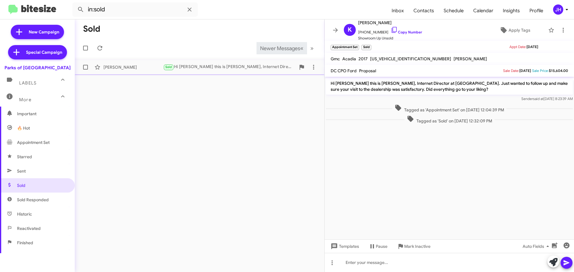
click at [184, 65] on div "Sold Hi [PERSON_NAME] this is [PERSON_NAME], Internet Director at [GEOGRAPHIC_D…" at bounding box center [229, 67] width 132 height 7
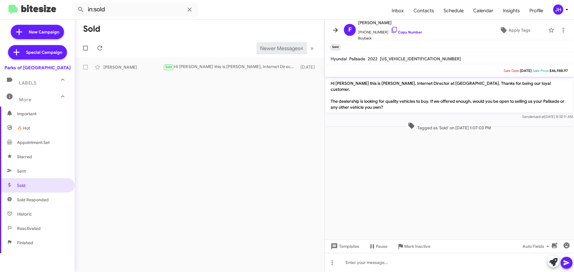
click at [334, 31] on icon at bounding box center [335, 30] width 7 height 7
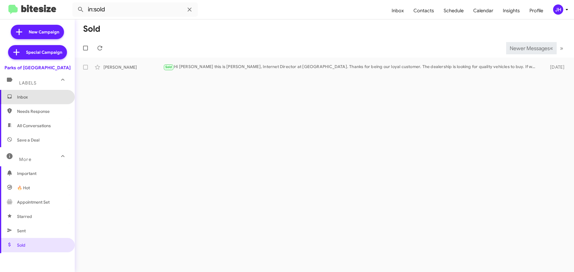
click at [41, 98] on span "Inbox" at bounding box center [42, 97] width 51 height 6
